Goal: Transaction & Acquisition: Purchase product/service

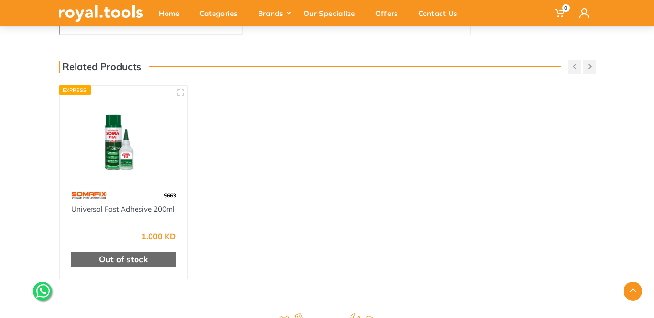
scroll to position [339, 0]
click at [112, 150] on img at bounding box center [123, 135] width 111 height 83
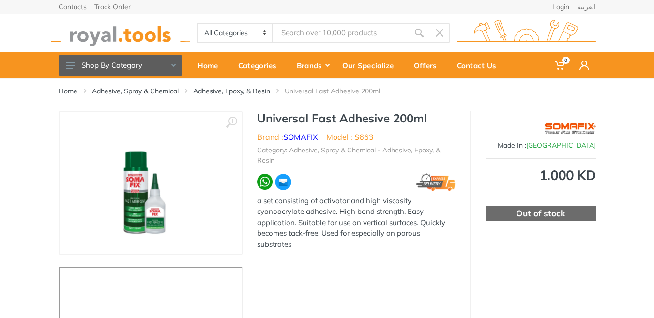
click at [135, 198] on img at bounding box center [151, 183] width 122 height 122
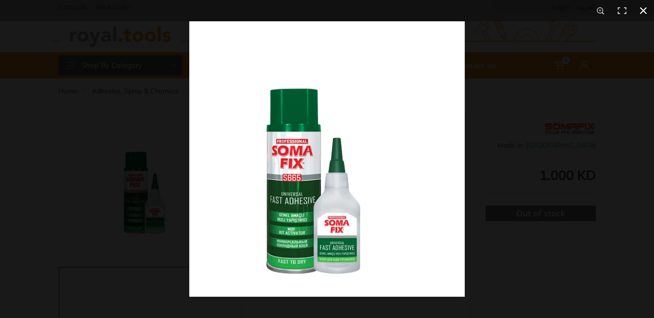
click at [626, 87] on div at bounding box center [516, 180] width 654 height 318
